Goal: Information Seeking & Learning: Learn about a topic

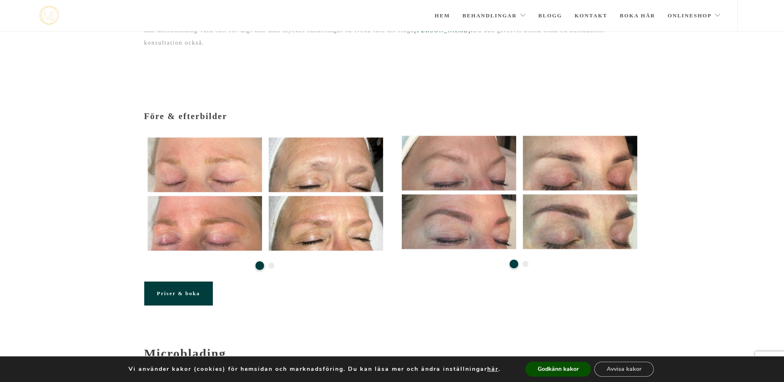
scroll to position [66, 0]
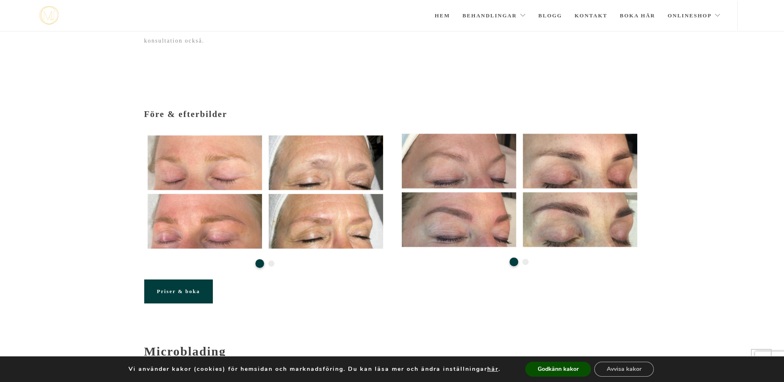
click at [525, 259] on button "2" at bounding box center [525, 262] width 6 height 6
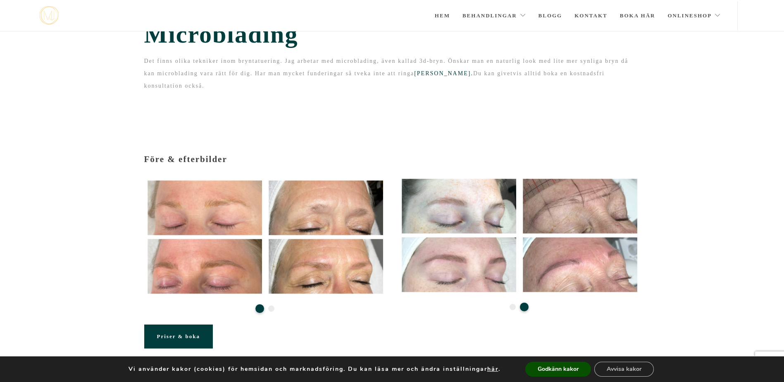
scroll to position [0, 0]
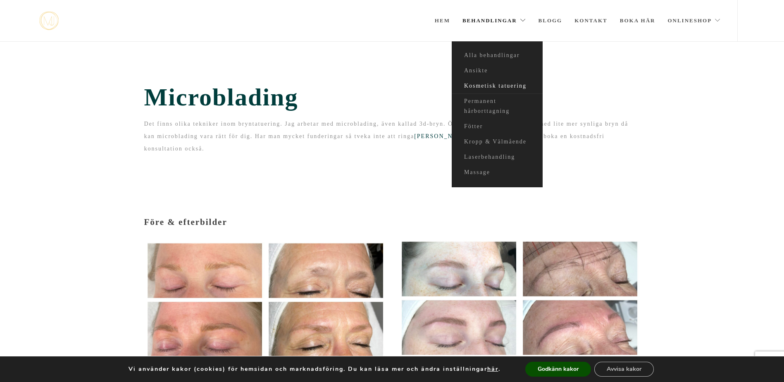
click at [476, 86] on link "Kosmetisk tatuering" at bounding box center [496, 85] width 91 height 15
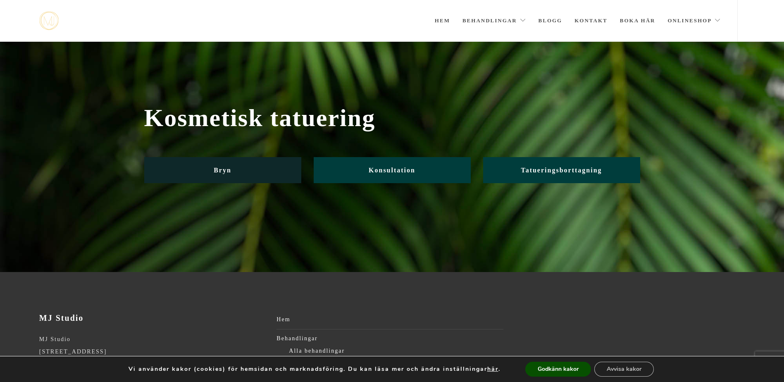
click at [221, 169] on span "Bryn" at bounding box center [223, 169] width 18 height 7
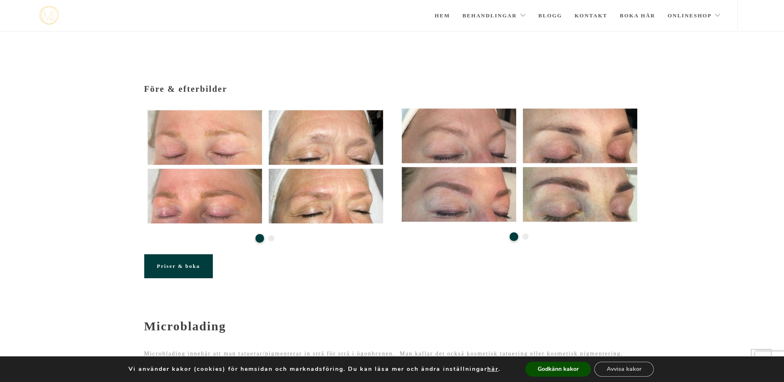
scroll to position [88, 0]
